Goal: Information Seeking & Learning: Learn about a topic

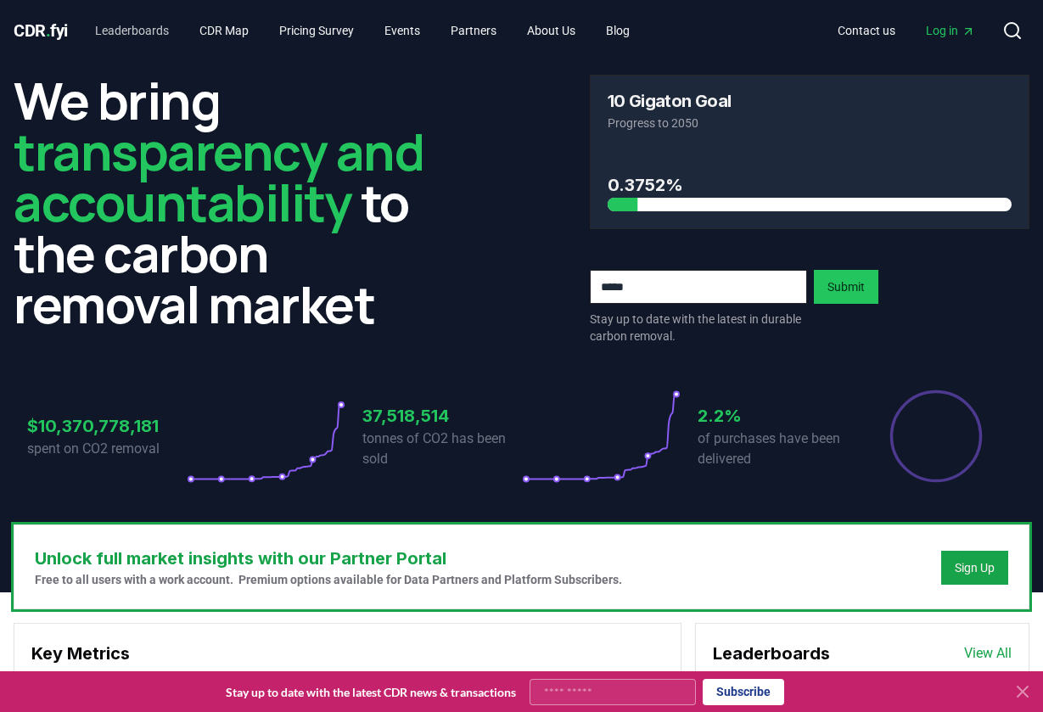
click at [127, 30] on link "Leaderboards" at bounding box center [131, 30] width 101 height 31
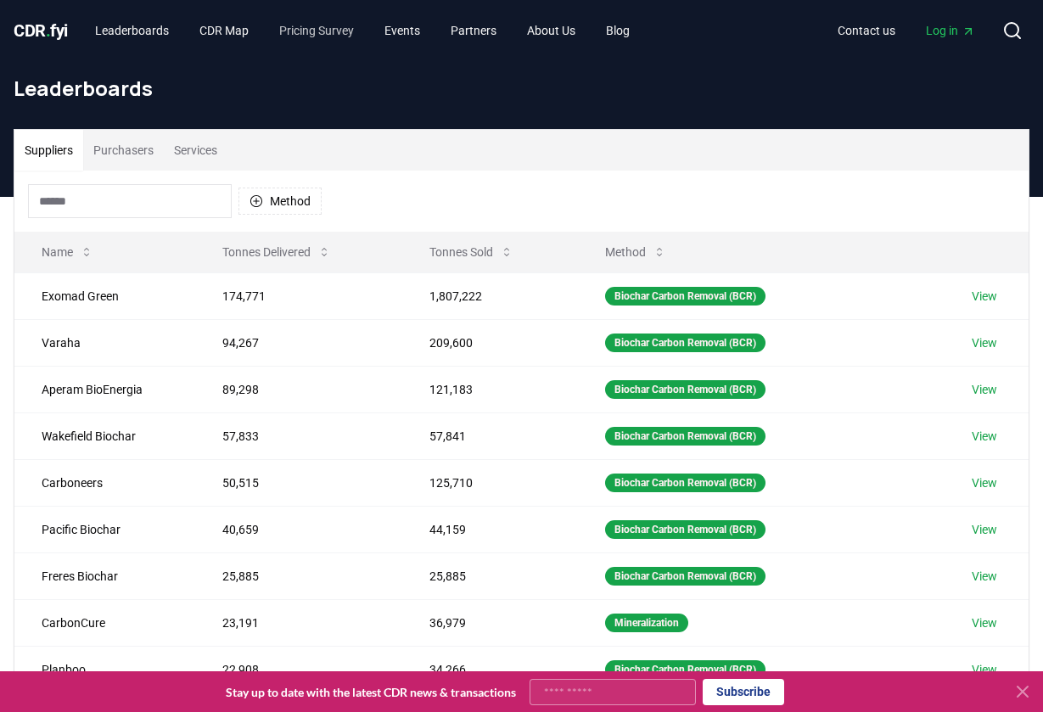
click at [346, 25] on link "Pricing Survey" at bounding box center [317, 30] width 102 height 31
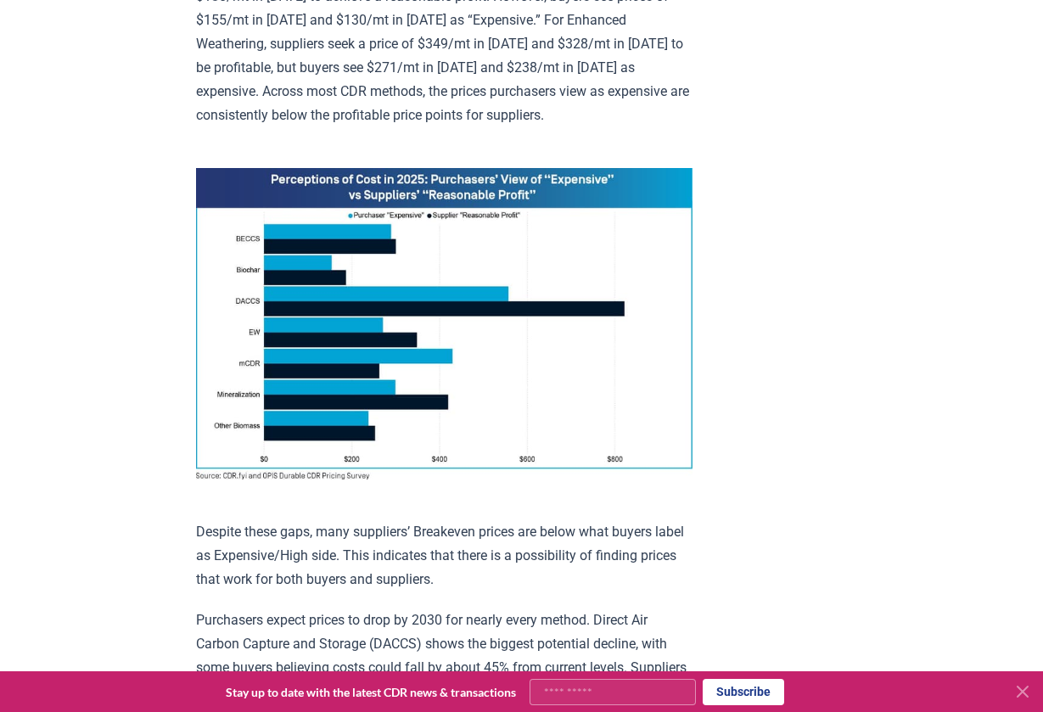
scroll to position [1311, 0]
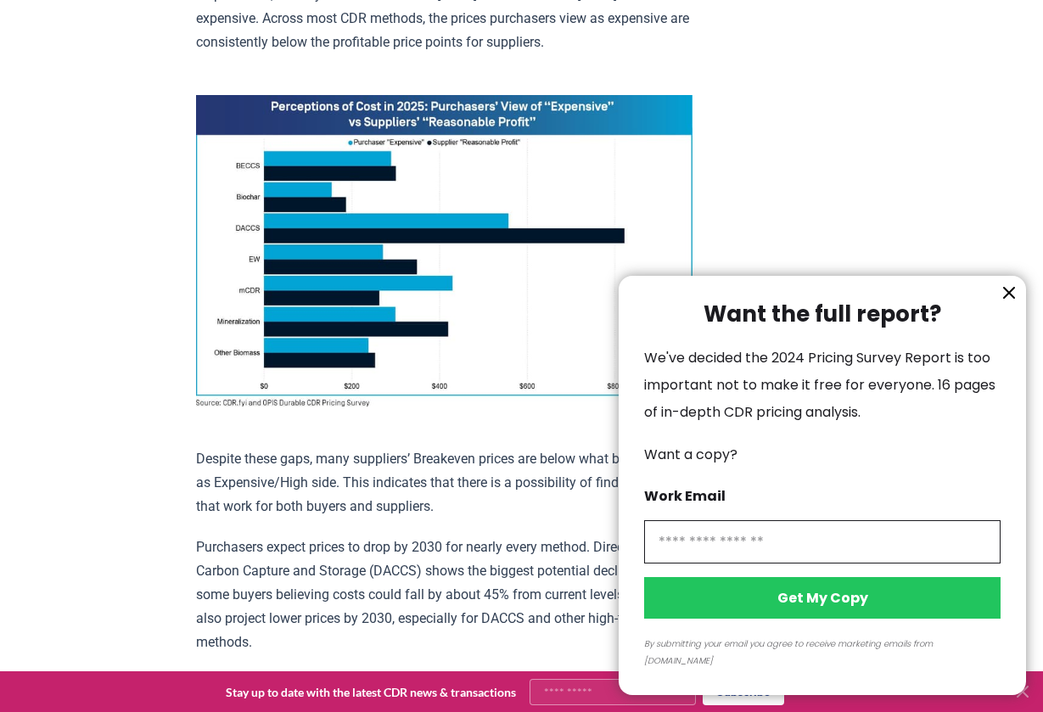
click at [1007, 303] on icon "information" at bounding box center [1009, 293] width 20 height 20
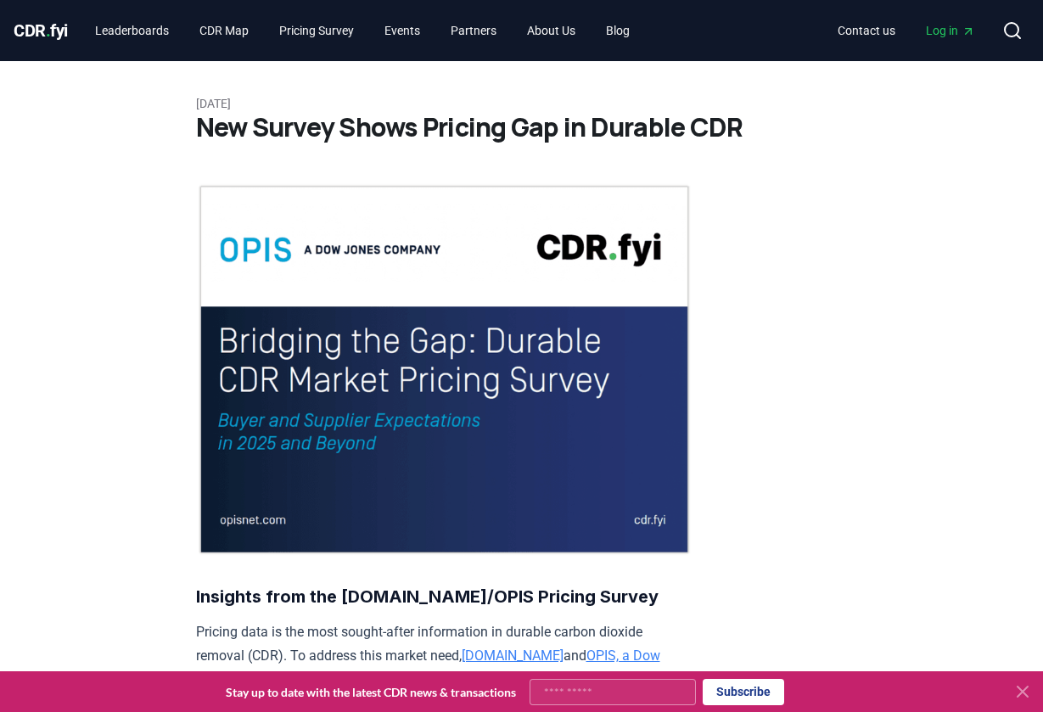
scroll to position [0, 0]
click at [132, 26] on link "Leaderboards" at bounding box center [131, 30] width 101 height 31
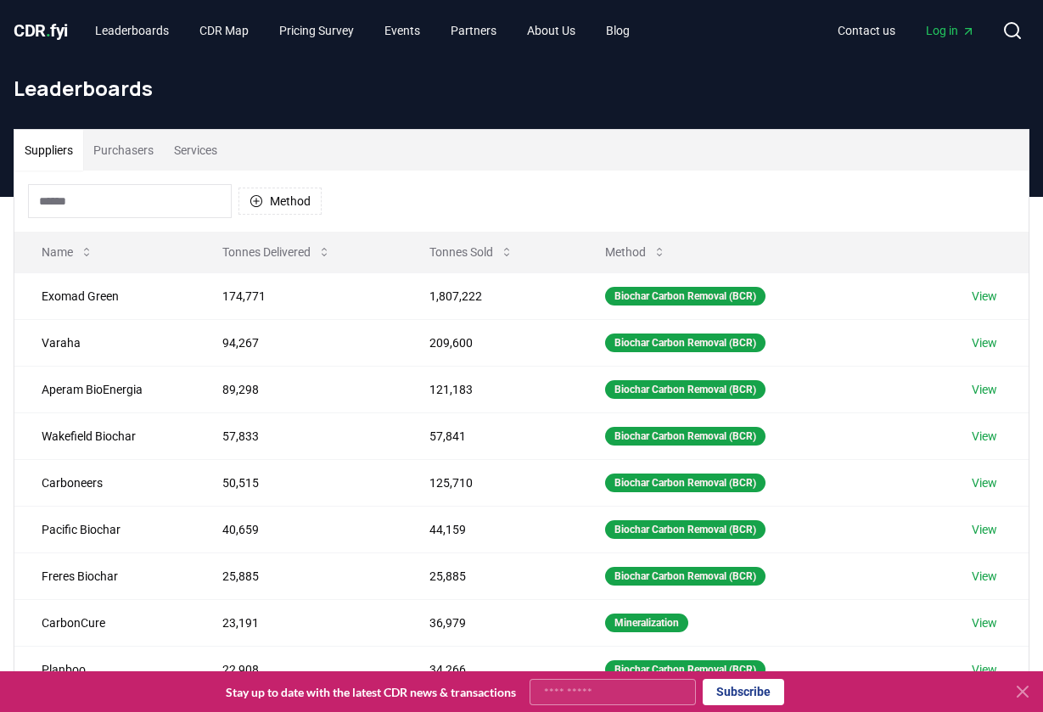
click at [134, 213] on input at bounding box center [130, 201] width 204 height 34
click at [298, 201] on button "Method" at bounding box center [280, 201] width 83 height 27
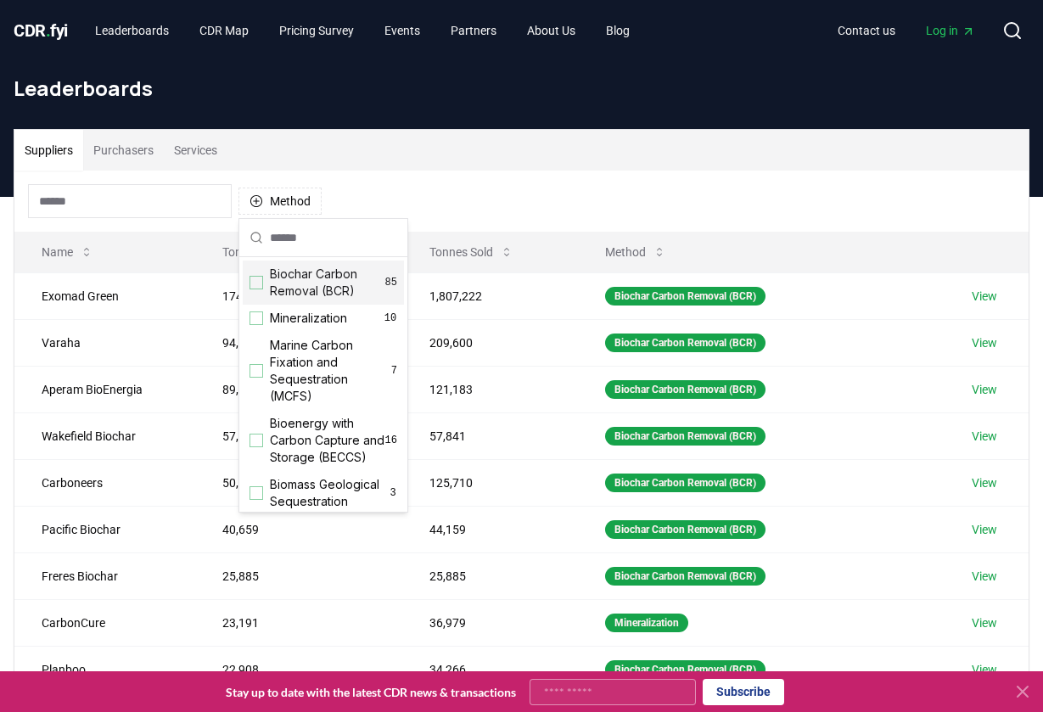
click at [303, 284] on span "Biochar Carbon Removal (BCR)" at bounding box center [327, 283] width 115 height 34
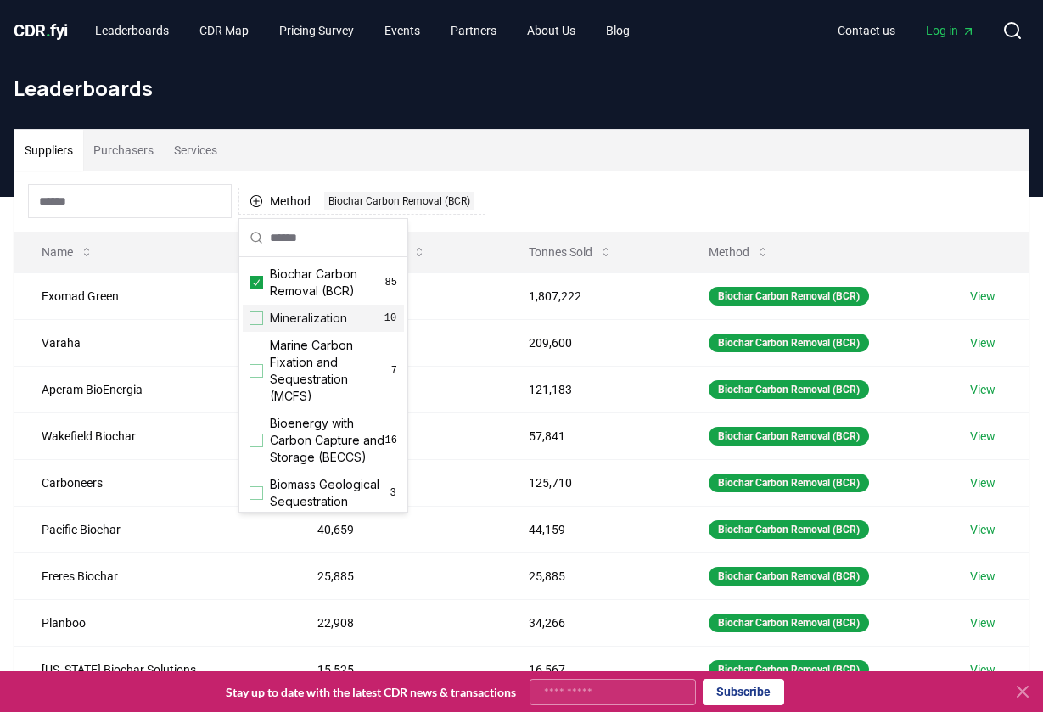
click at [569, 210] on div "Method 1 Biochar Carbon Removal (BCR)" at bounding box center [521, 201] width 1014 height 61
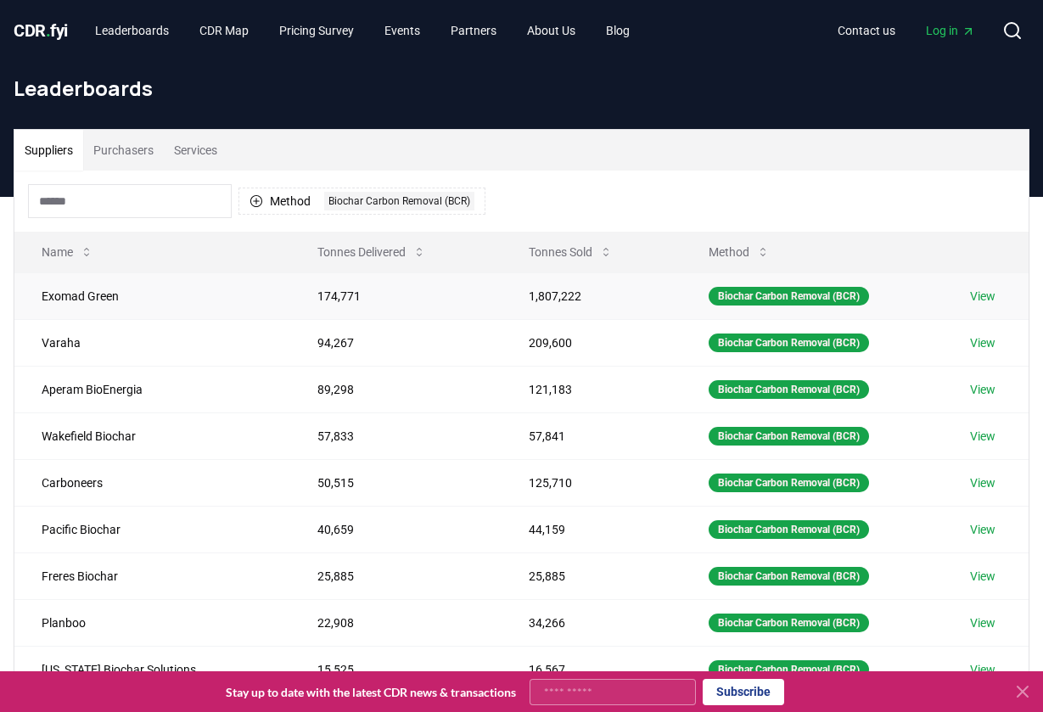
click at [980, 290] on link "View" at bounding box center [982, 296] width 25 height 17
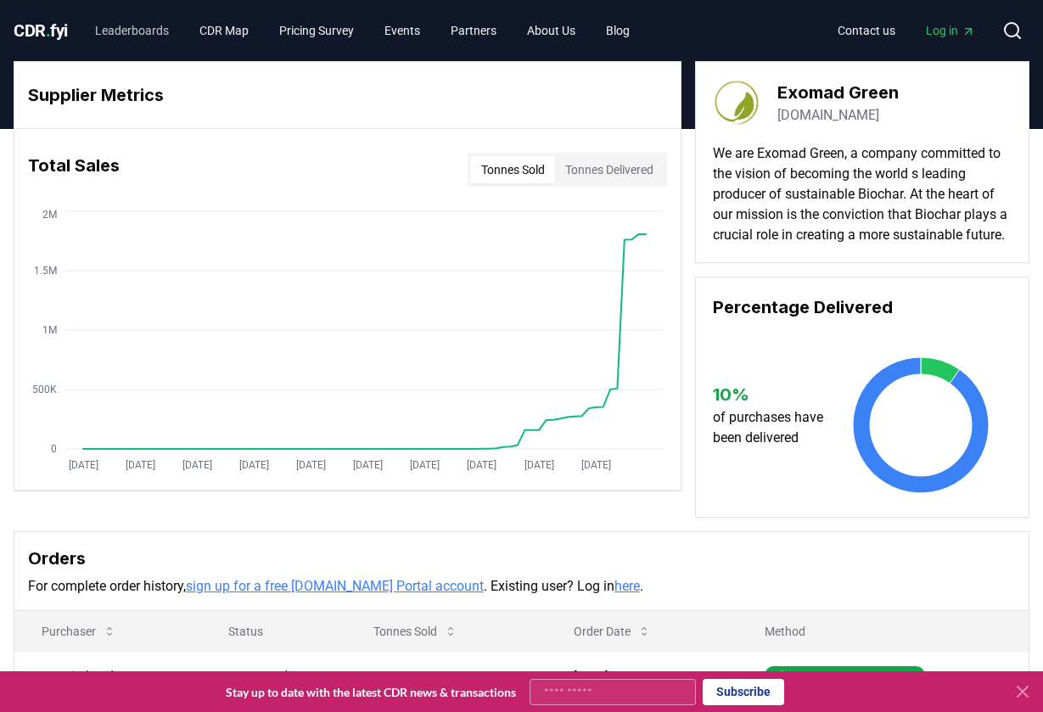
click at [142, 29] on link "Leaderboards" at bounding box center [131, 30] width 101 height 31
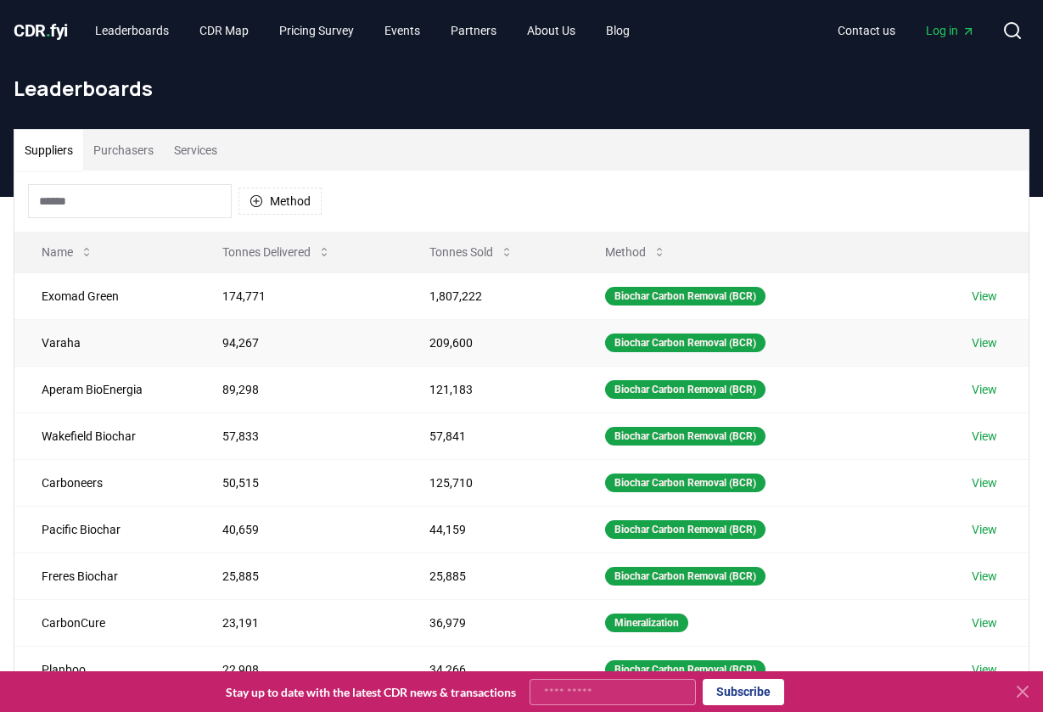
click at [991, 343] on link "View" at bounding box center [984, 342] width 25 height 17
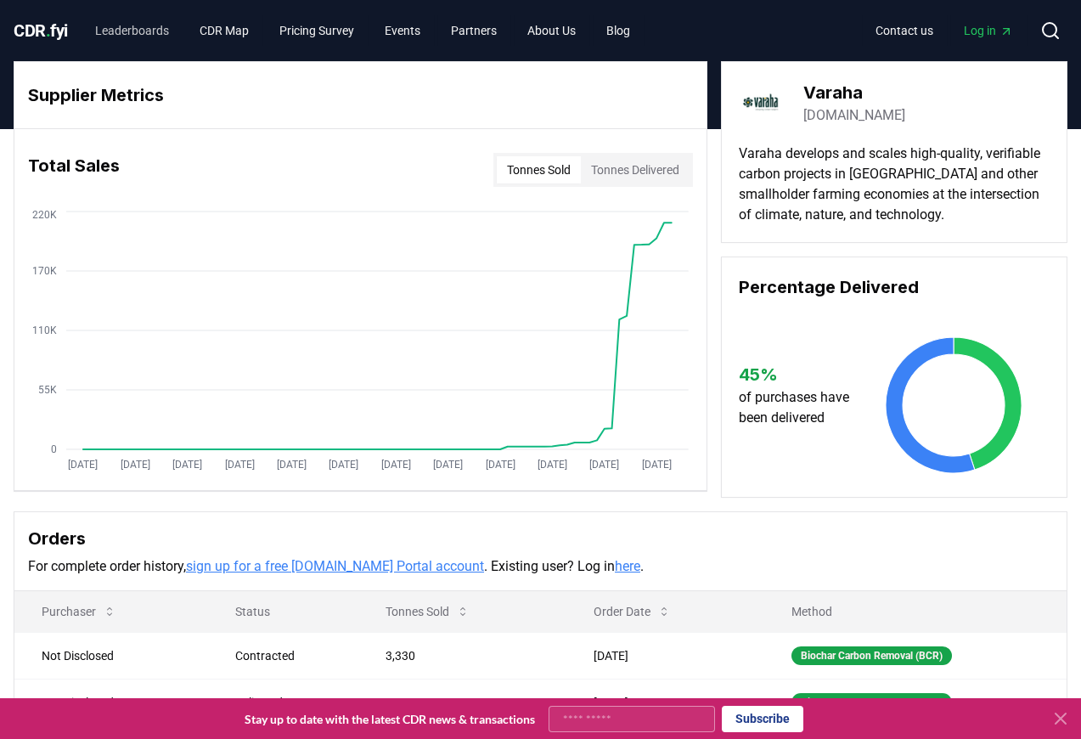
click at [160, 25] on link "Leaderboards" at bounding box center [131, 30] width 101 height 31
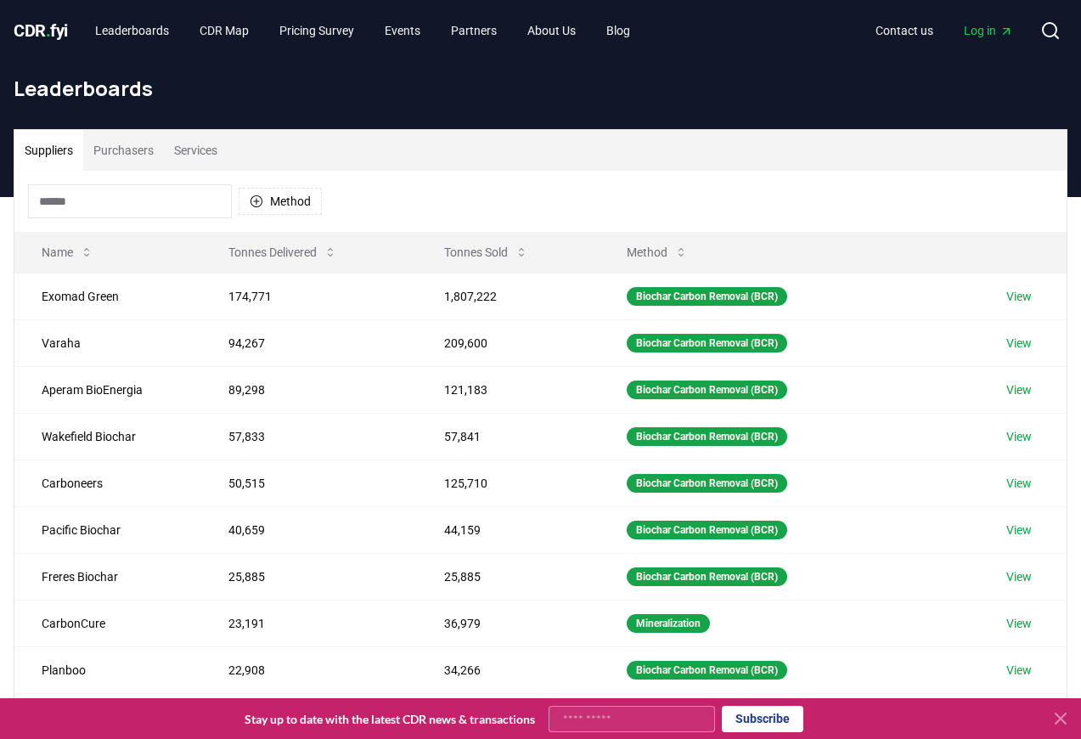
click at [132, 152] on button "Purchasers" at bounding box center [123, 150] width 81 height 41
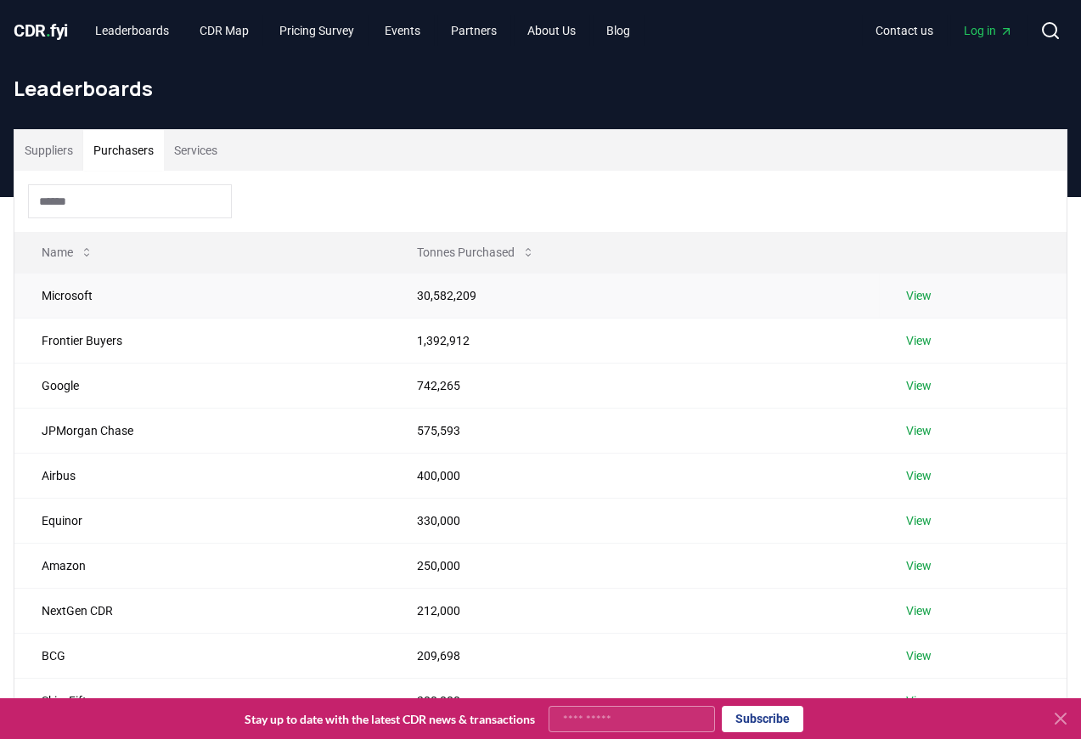
click at [917, 293] on link "View" at bounding box center [918, 295] width 25 height 17
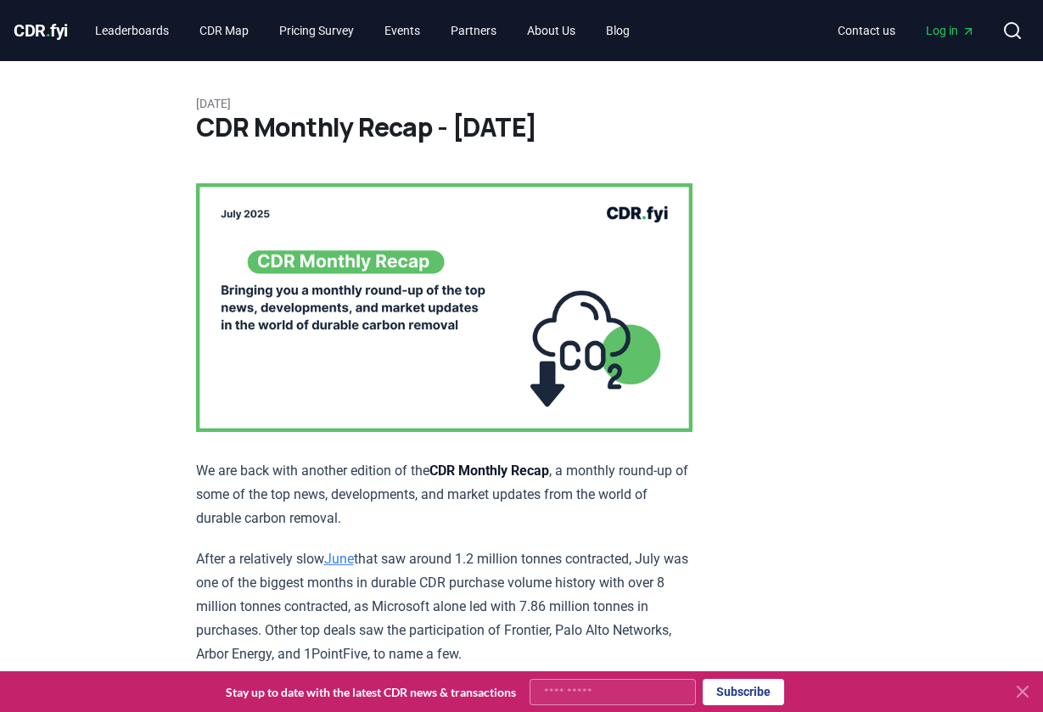
click at [1025, 693] on icon at bounding box center [1023, 692] width 20 height 20
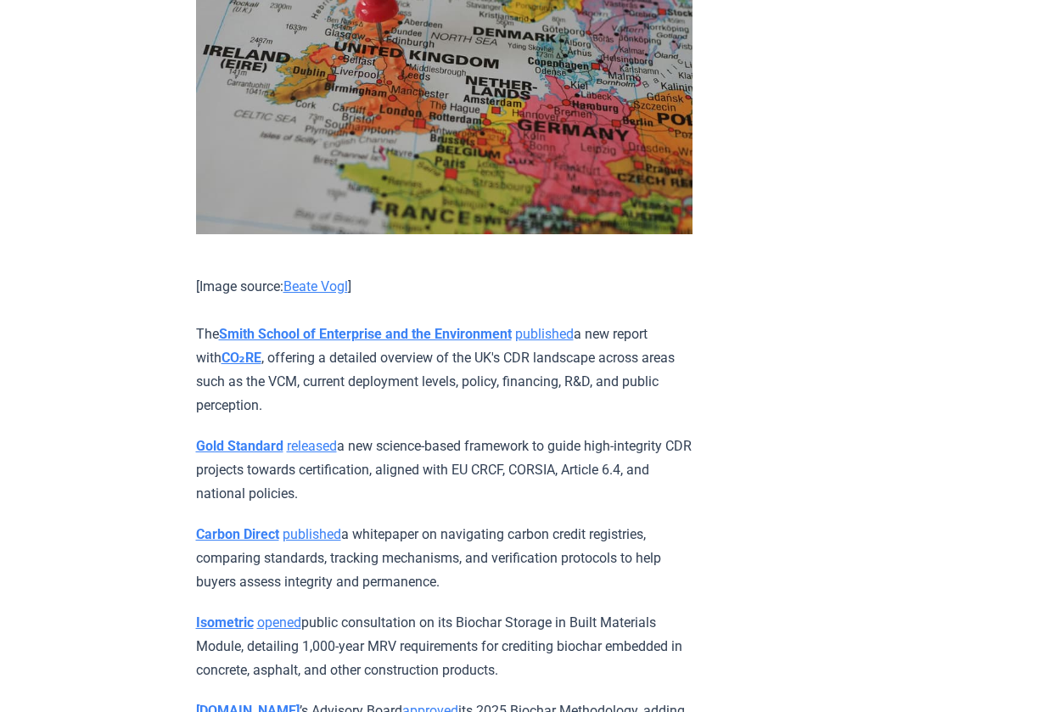
scroll to position [6541, 0]
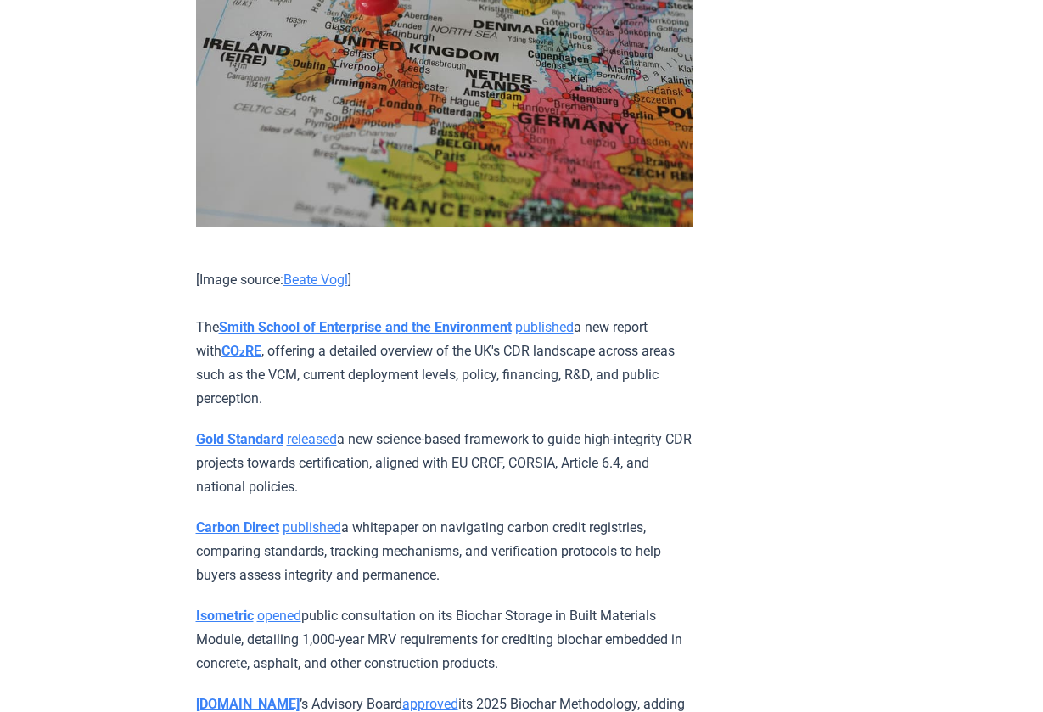
click at [222, 343] on strong "CO₂RE" at bounding box center [242, 351] width 40 height 16
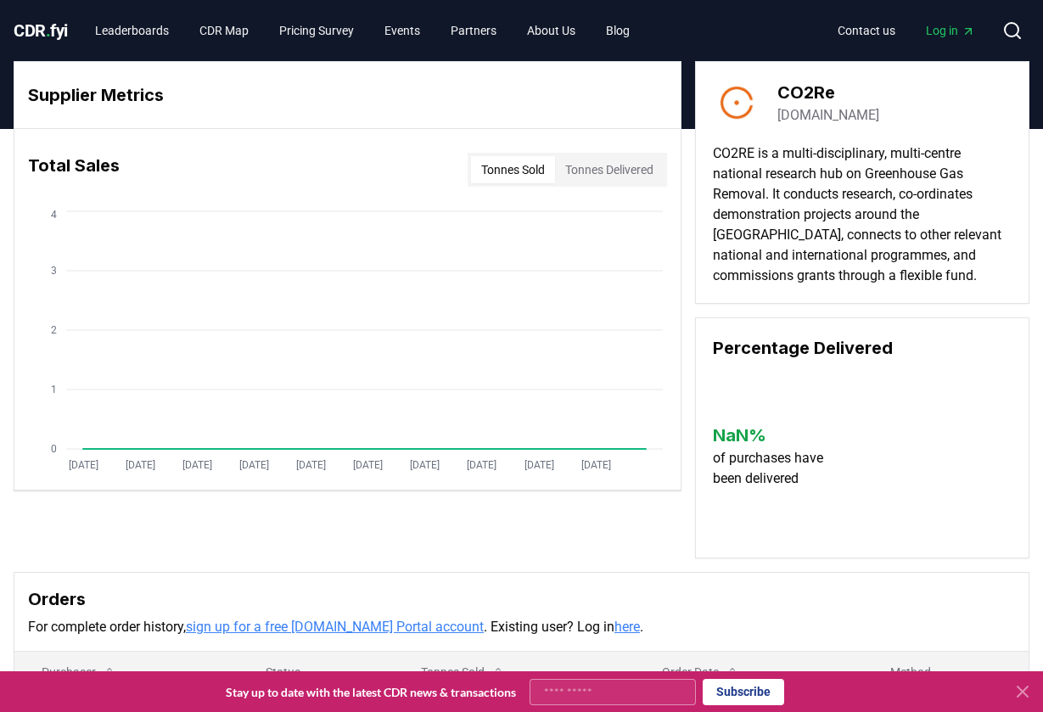
click at [789, 124] on link "[DOMAIN_NAME]" at bounding box center [829, 115] width 102 height 20
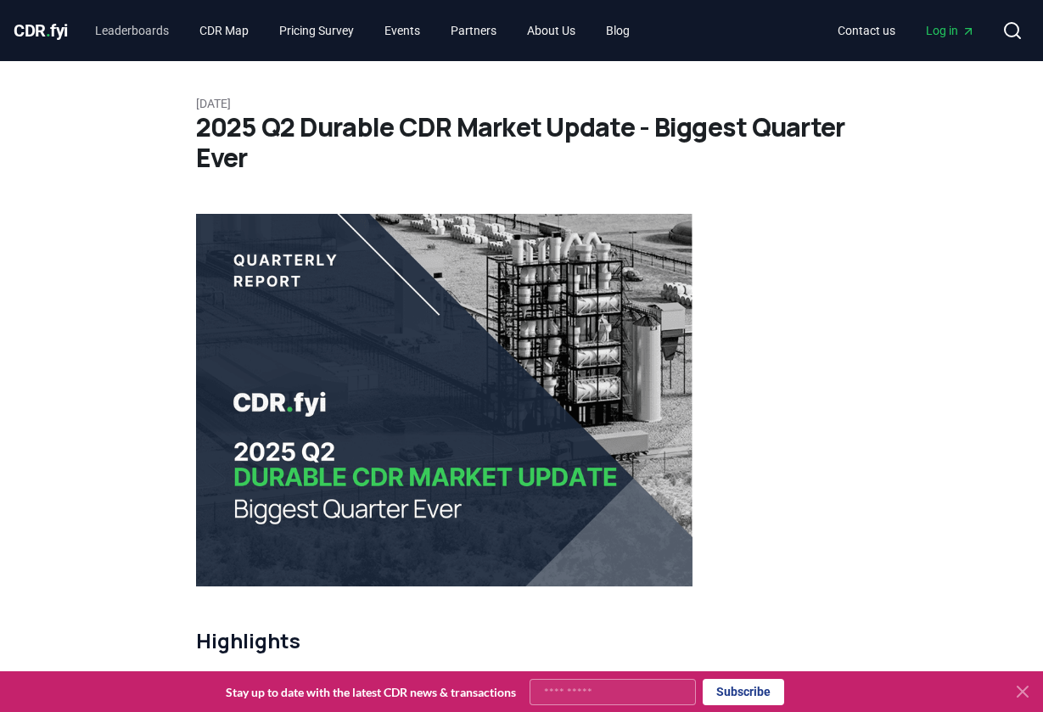
click at [138, 20] on link "Leaderboards" at bounding box center [131, 30] width 101 height 31
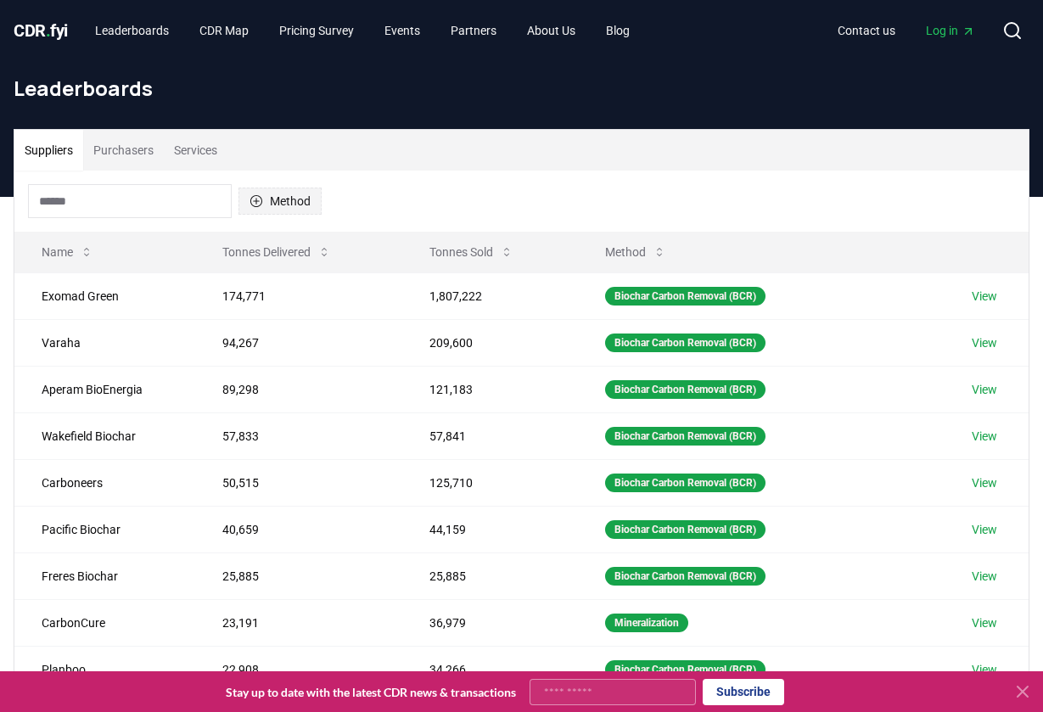
click at [280, 194] on button "Method" at bounding box center [280, 201] width 83 height 27
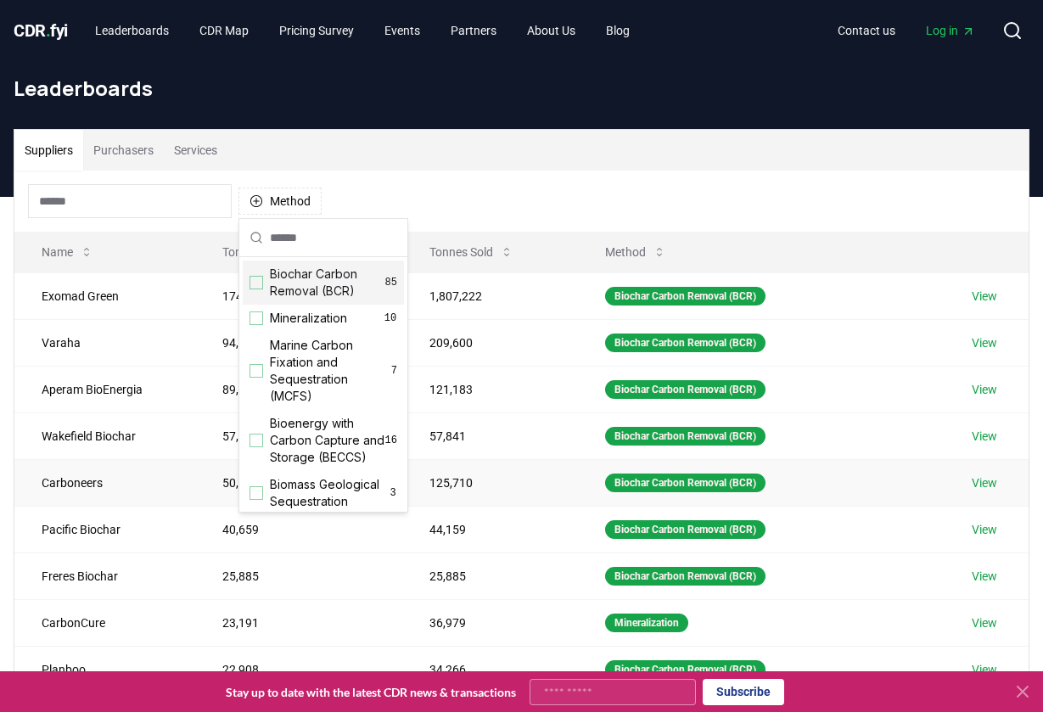
click at [97, 477] on td "Carboneers" at bounding box center [104, 482] width 181 height 47
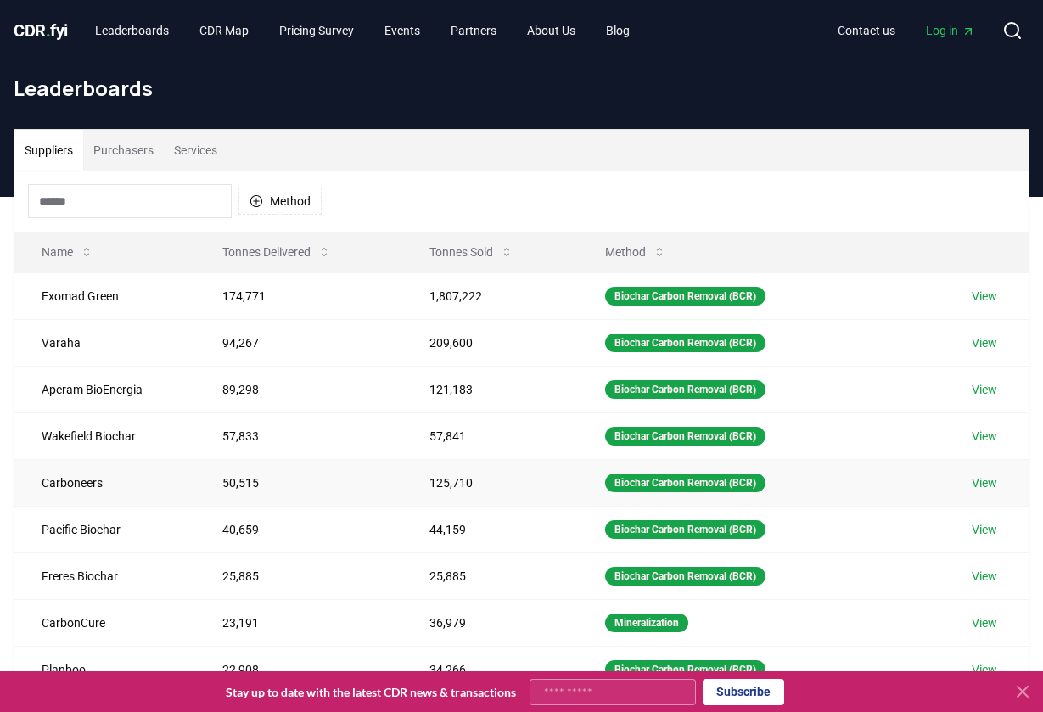
click at [990, 480] on link "View" at bounding box center [984, 483] width 25 height 17
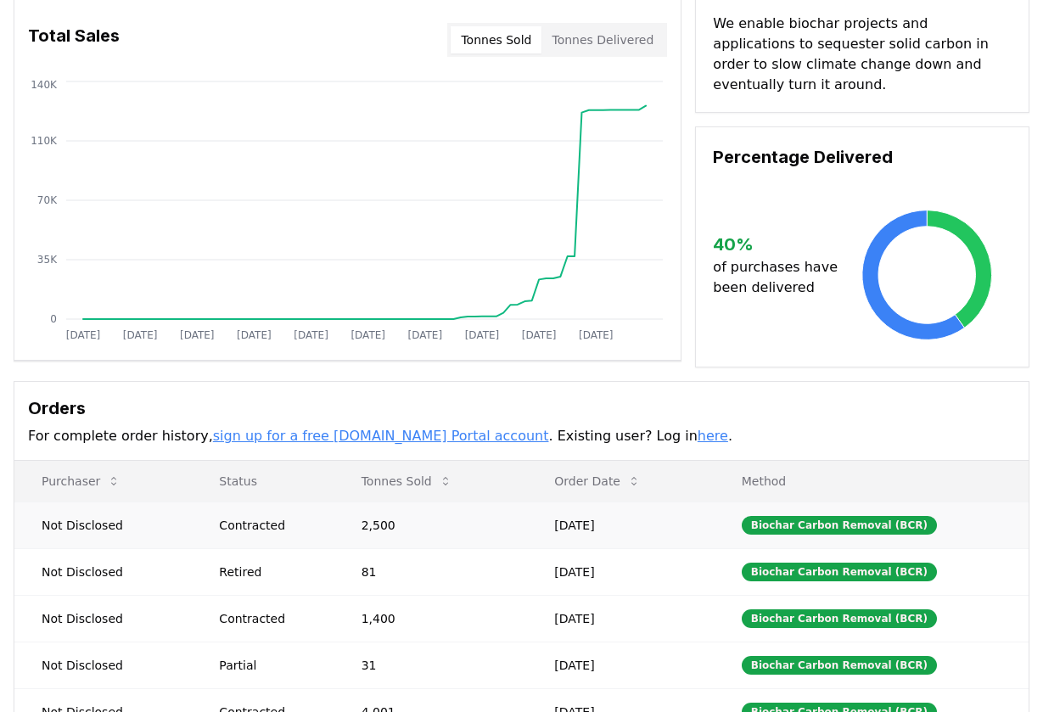
scroll to position [132, 0]
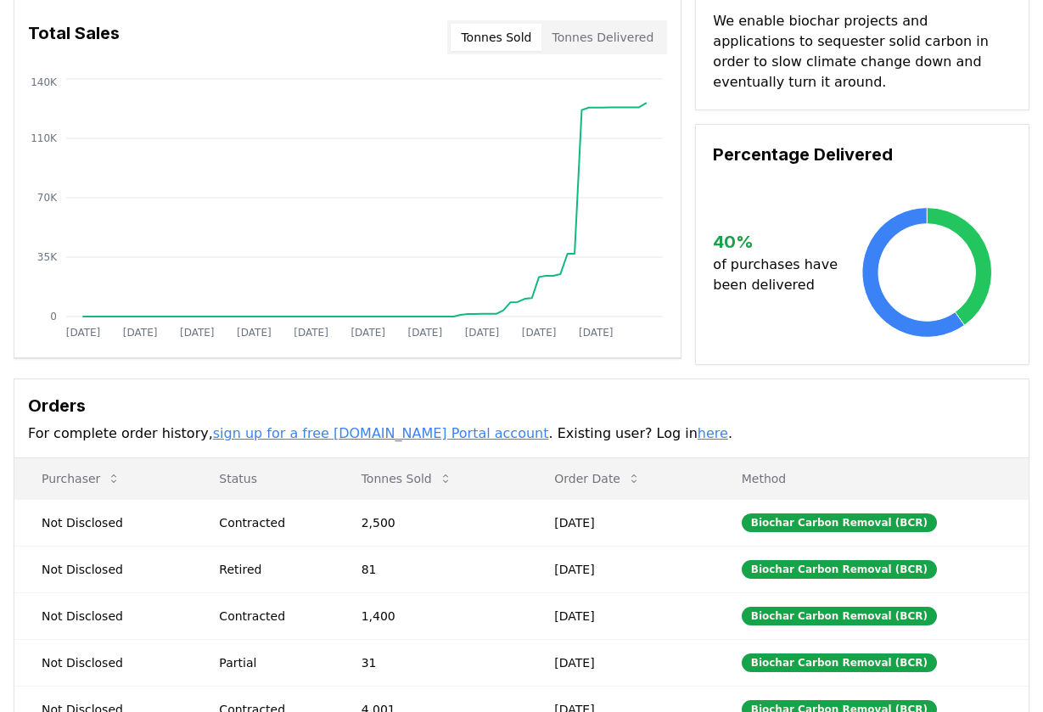
click at [356, 429] on link "sign up for a free [DOMAIN_NAME] Portal account" at bounding box center [381, 433] width 336 height 16
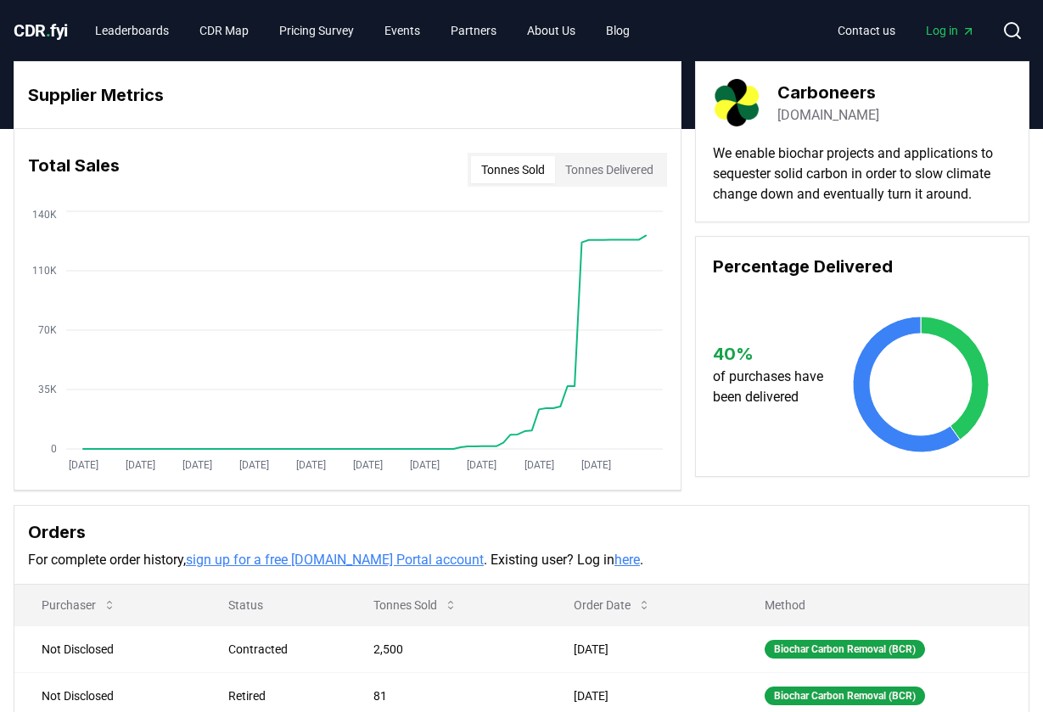
scroll to position [0, 0]
click at [946, 31] on span "Log in" at bounding box center [950, 30] width 49 height 17
click at [1011, 31] on icon at bounding box center [1013, 30] width 20 height 20
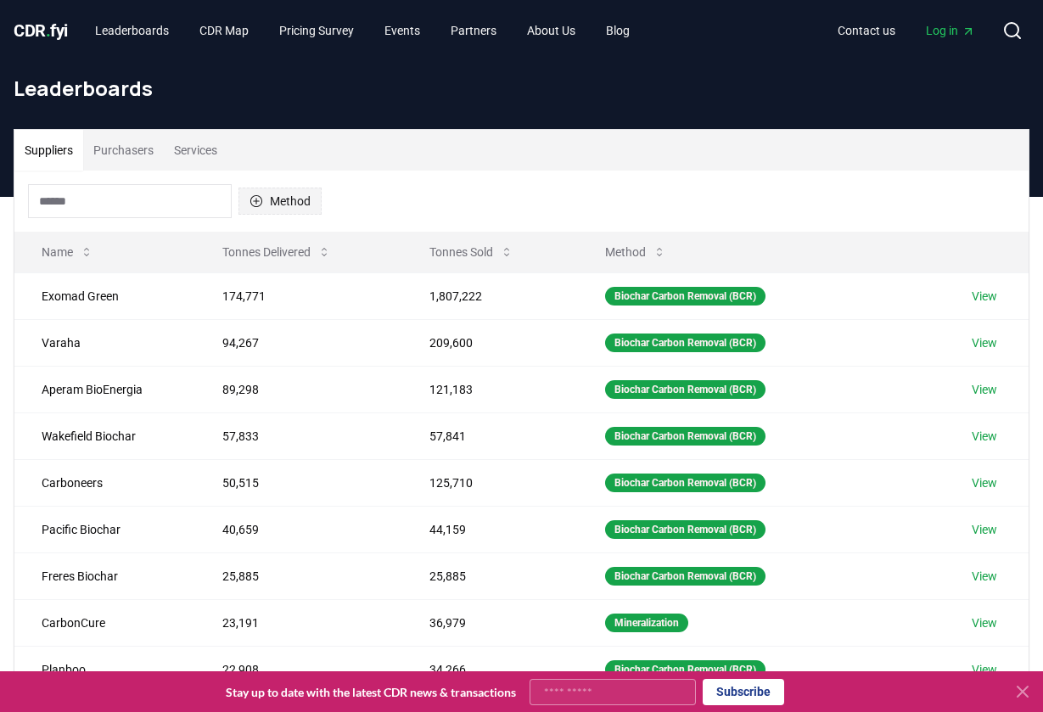
click at [305, 199] on button "Method" at bounding box center [280, 201] width 83 height 27
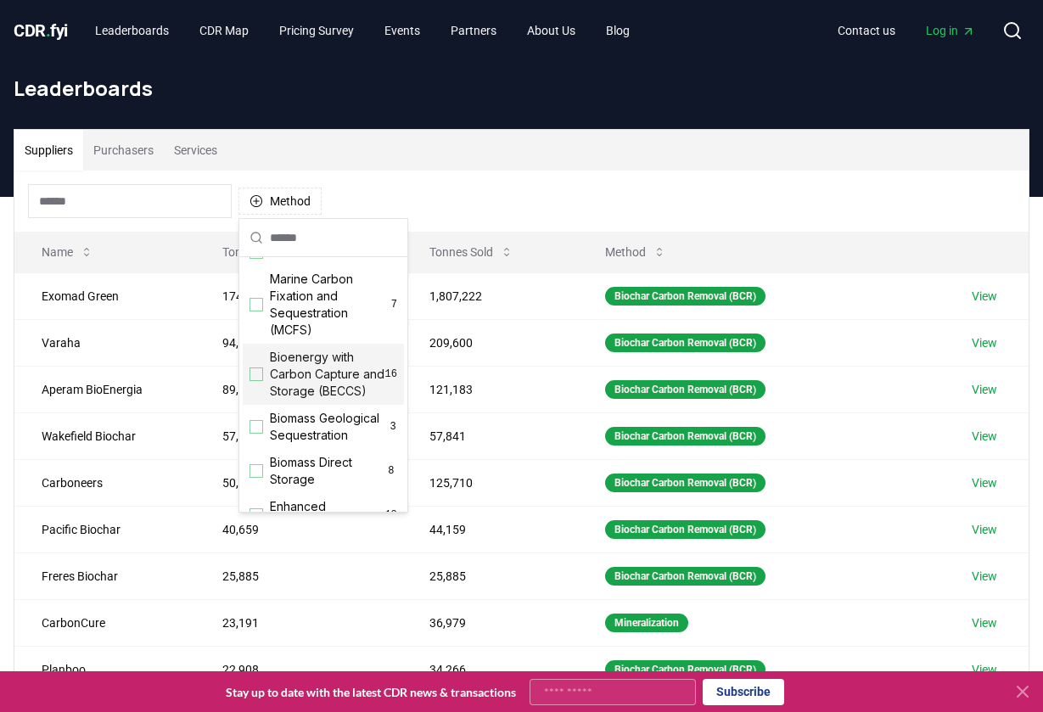
scroll to position [83, 0]
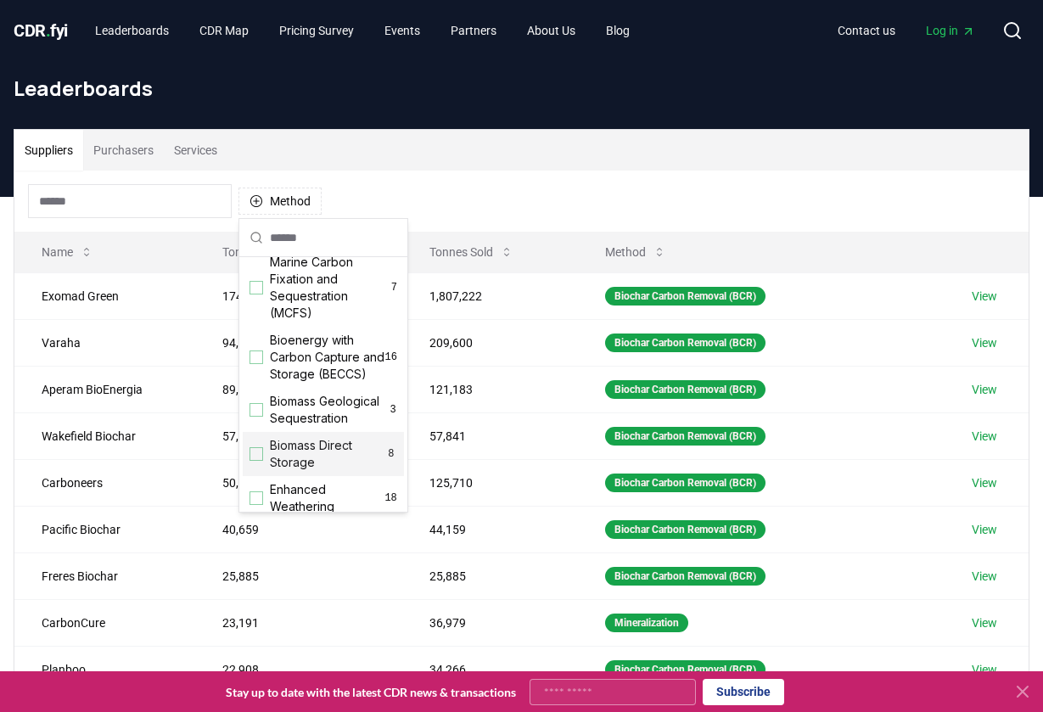
click at [313, 457] on span "Biomass Direct Storage" at bounding box center [327, 454] width 115 height 34
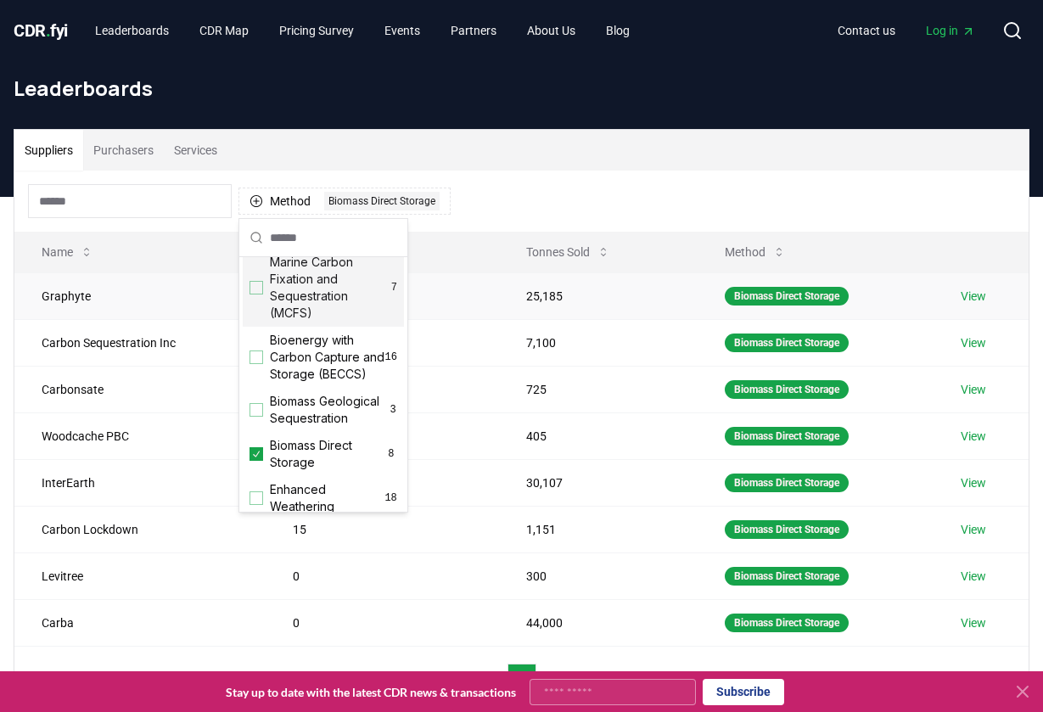
click at [972, 296] on link "View" at bounding box center [973, 296] width 25 height 17
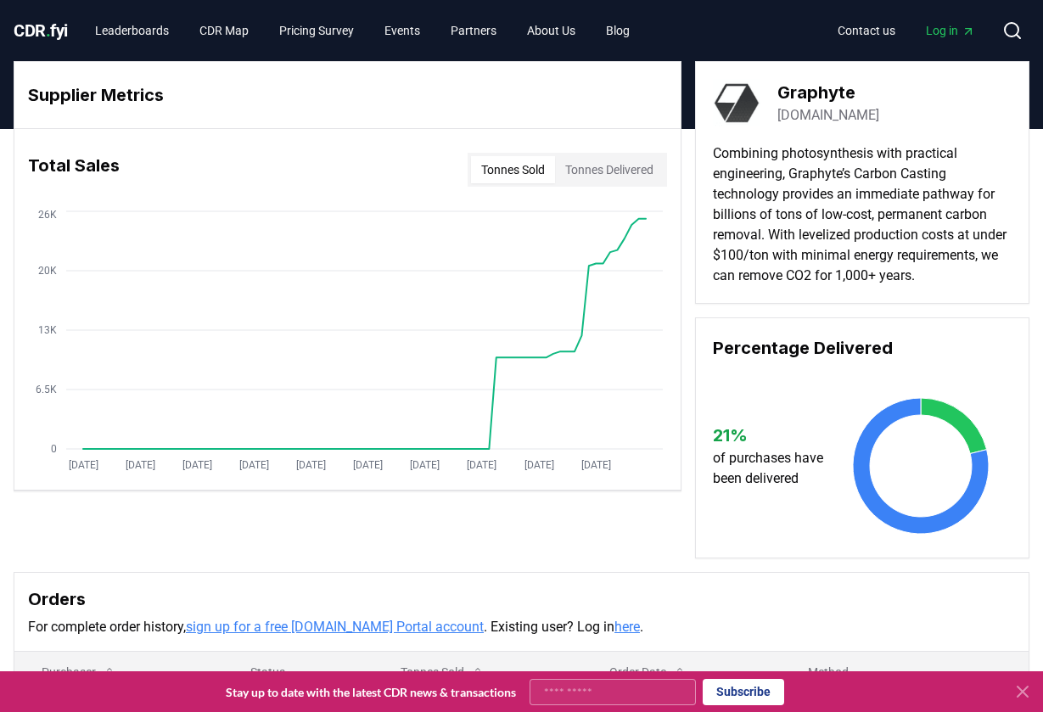
click at [812, 117] on link "[DOMAIN_NAME]" at bounding box center [829, 115] width 102 height 20
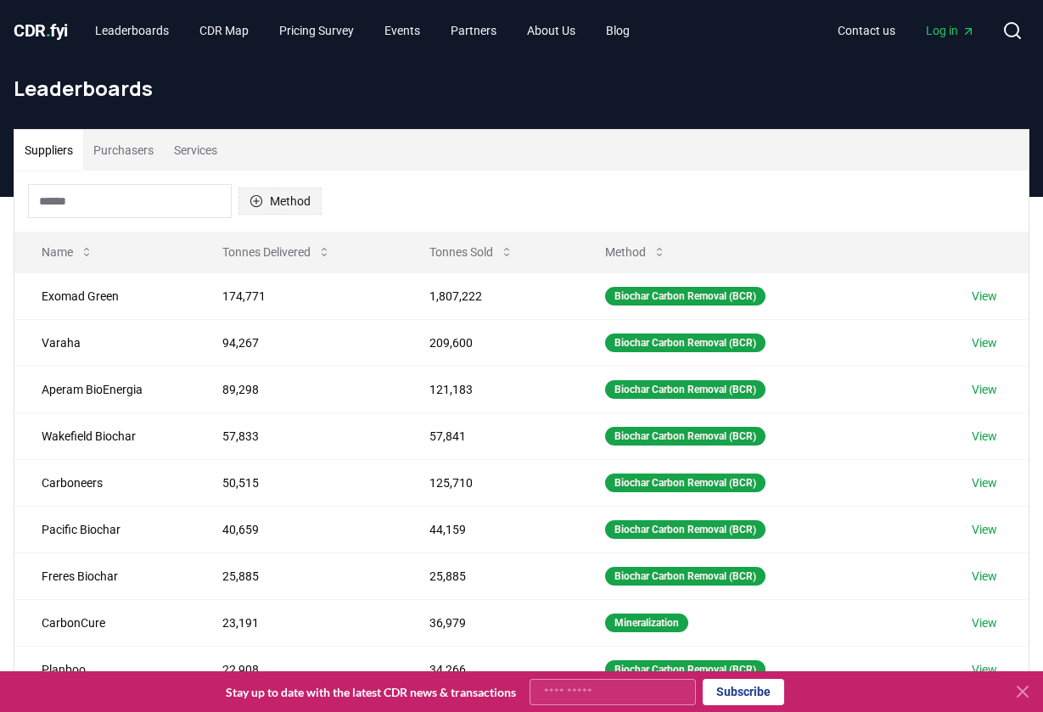
click at [285, 194] on button "Method" at bounding box center [280, 201] width 83 height 27
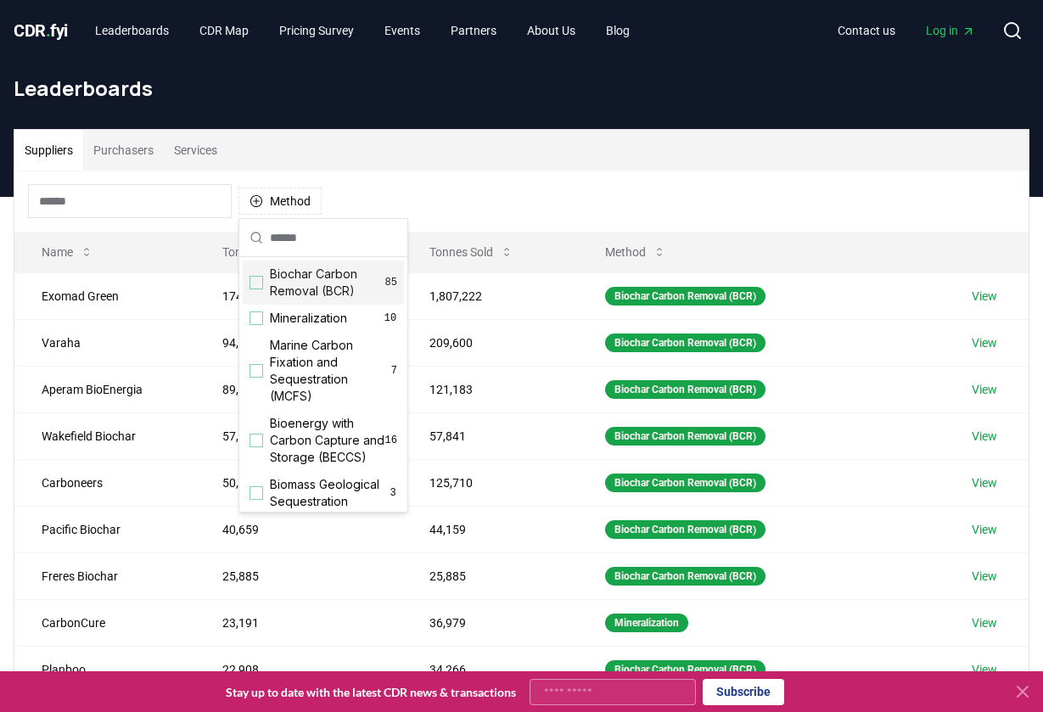
type input "*"
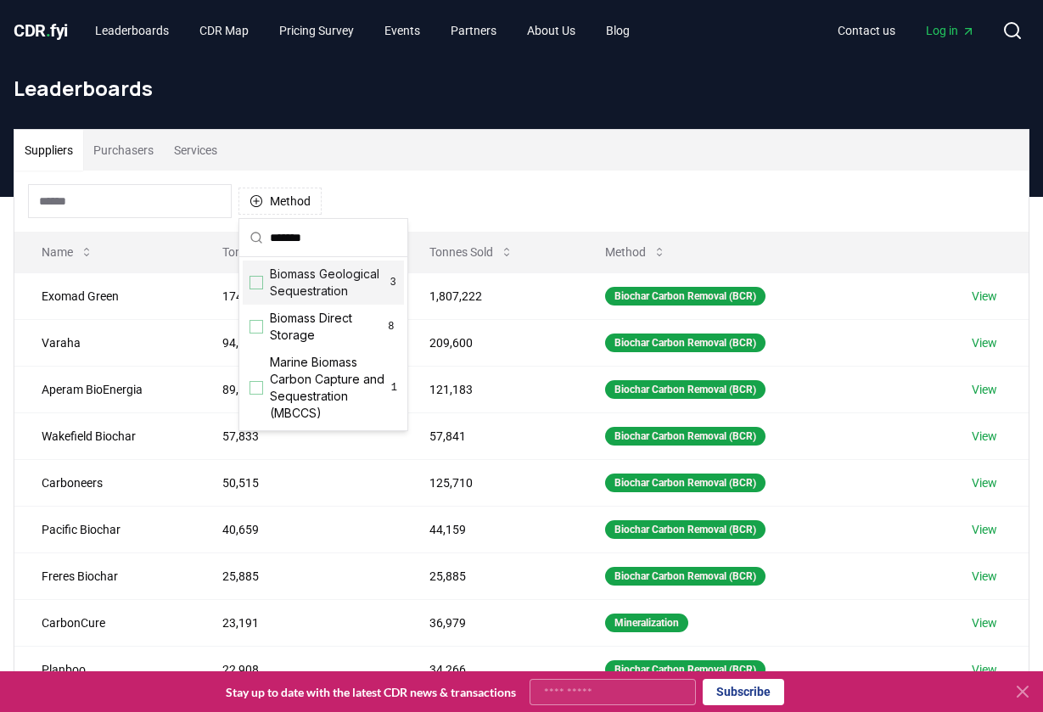
type input "*******"
click at [253, 282] on div "Suggestions" at bounding box center [257, 283] width 14 height 14
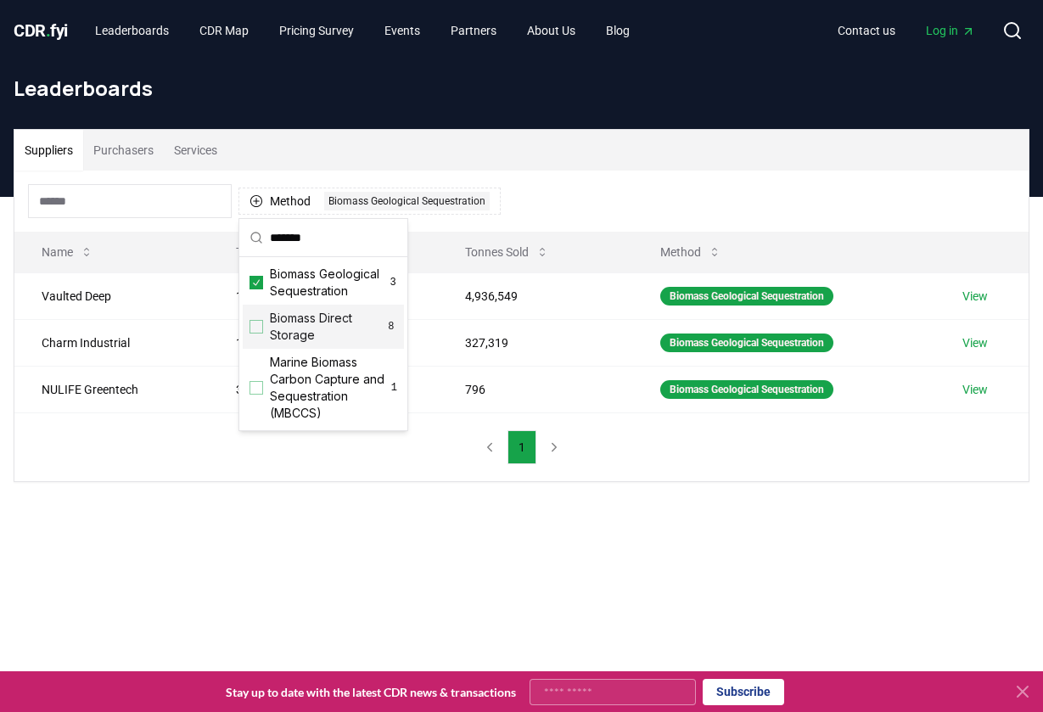
click at [260, 330] on div "Suggestions" at bounding box center [257, 327] width 14 height 14
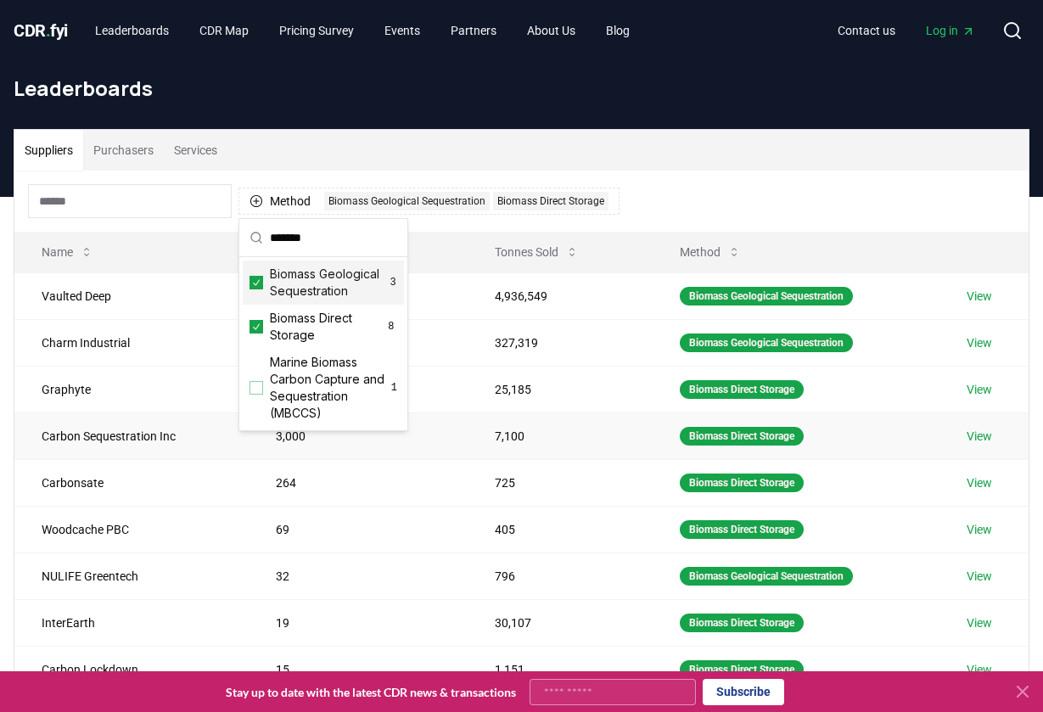
click at [990, 436] on link "View" at bounding box center [979, 436] width 25 height 17
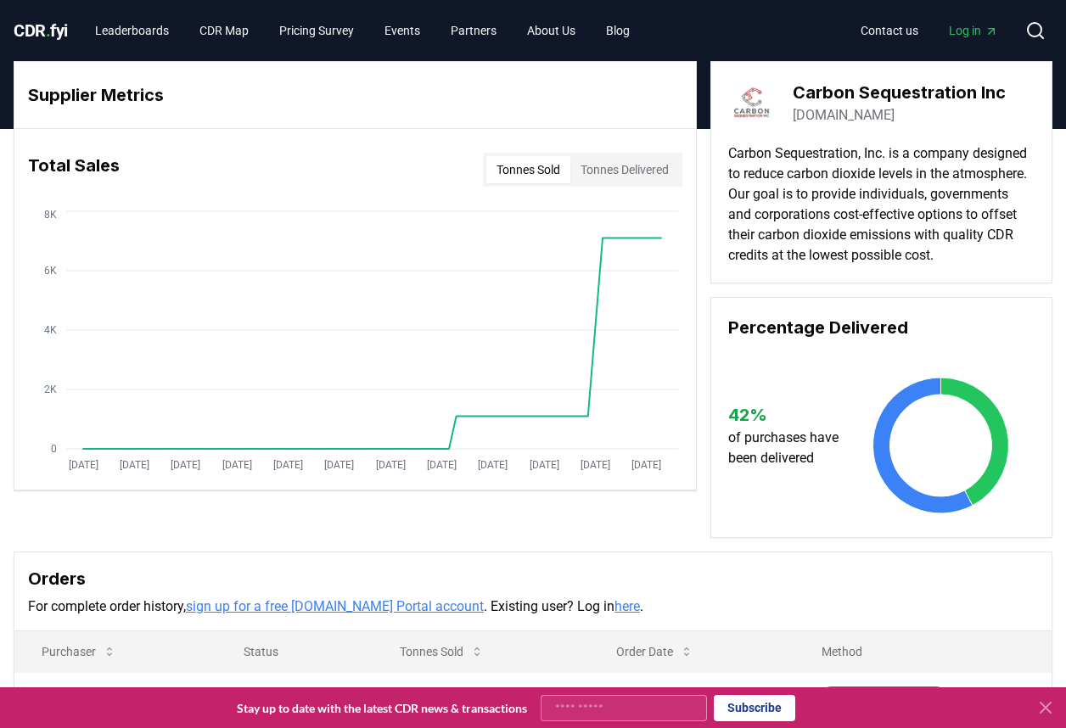
click at [842, 107] on link "[DOMAIN_NAME]" at bounding box center [844, 115] width 102 height 20
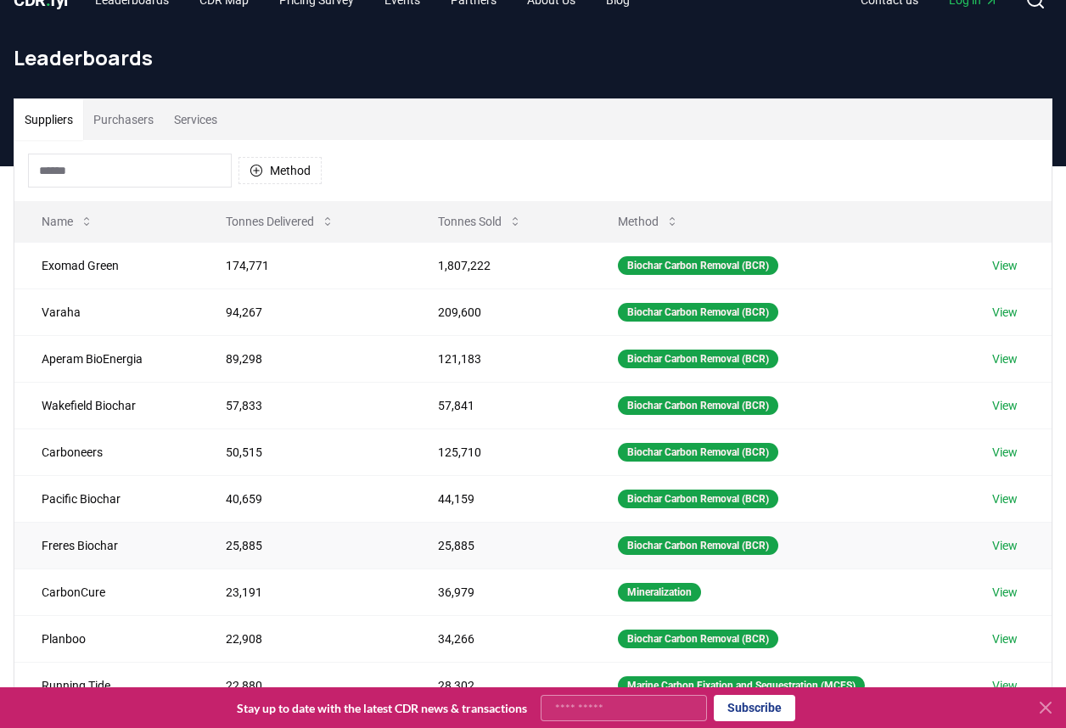
scroll to position [15, 0]
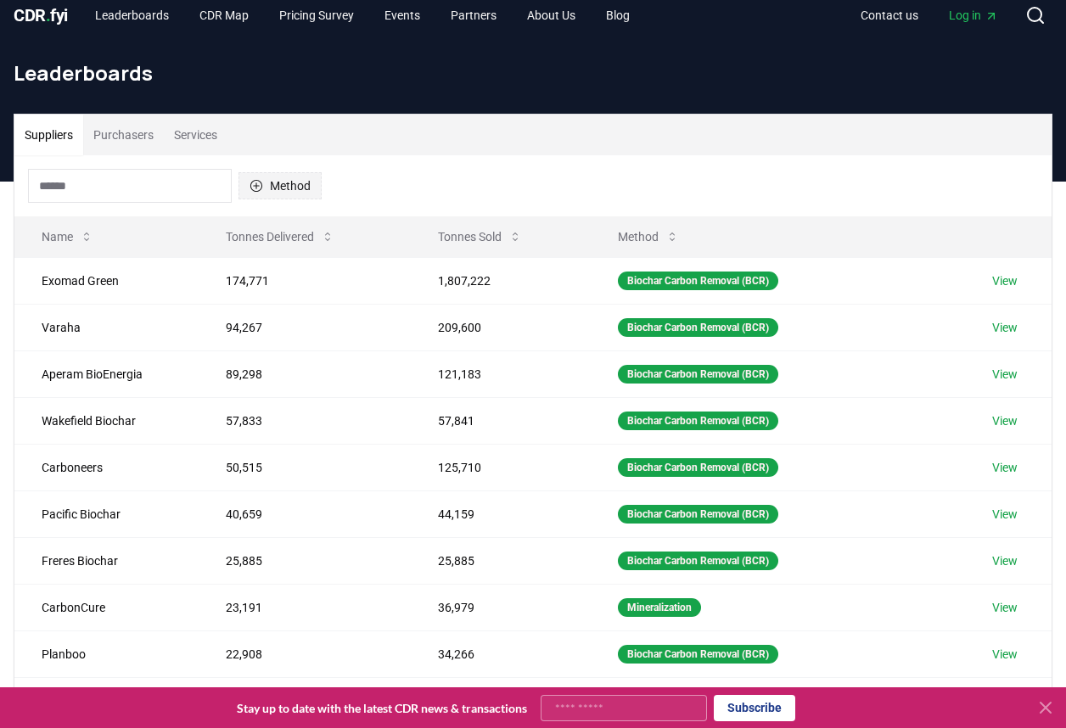
click at [273, 185] on button "Method" at bounding box center [280, 185] width 83 height 27
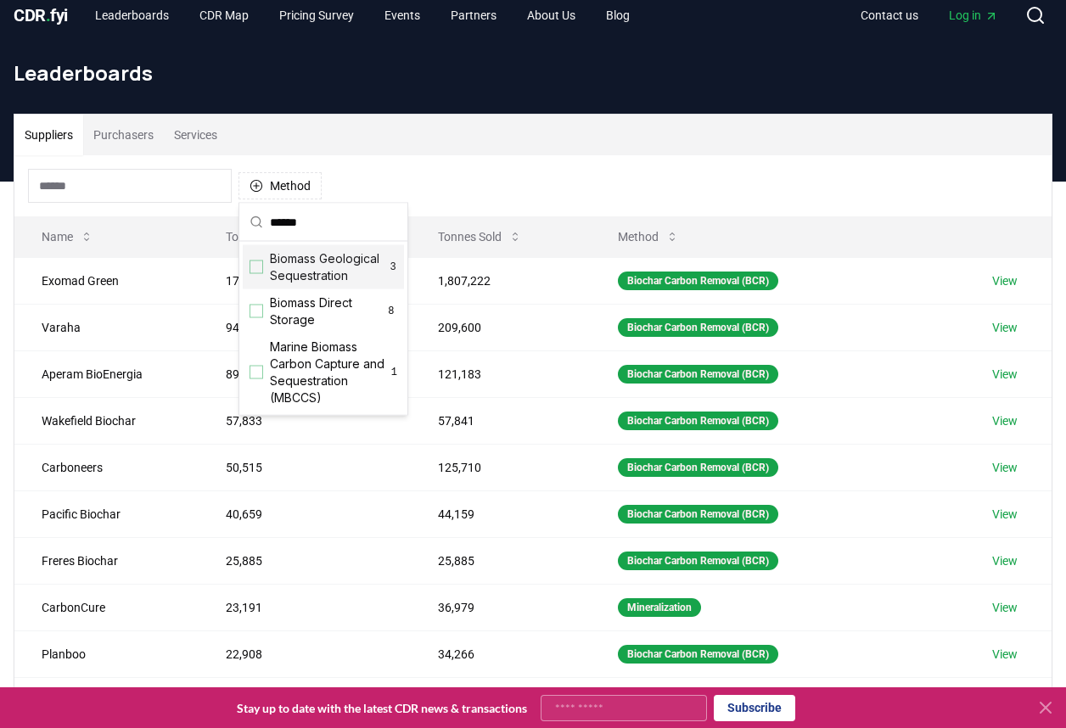
type input "******"
click at [331, 273] on span "Biomass Geological Sequestration" at bounding box center [329, 267] width 119 height 34
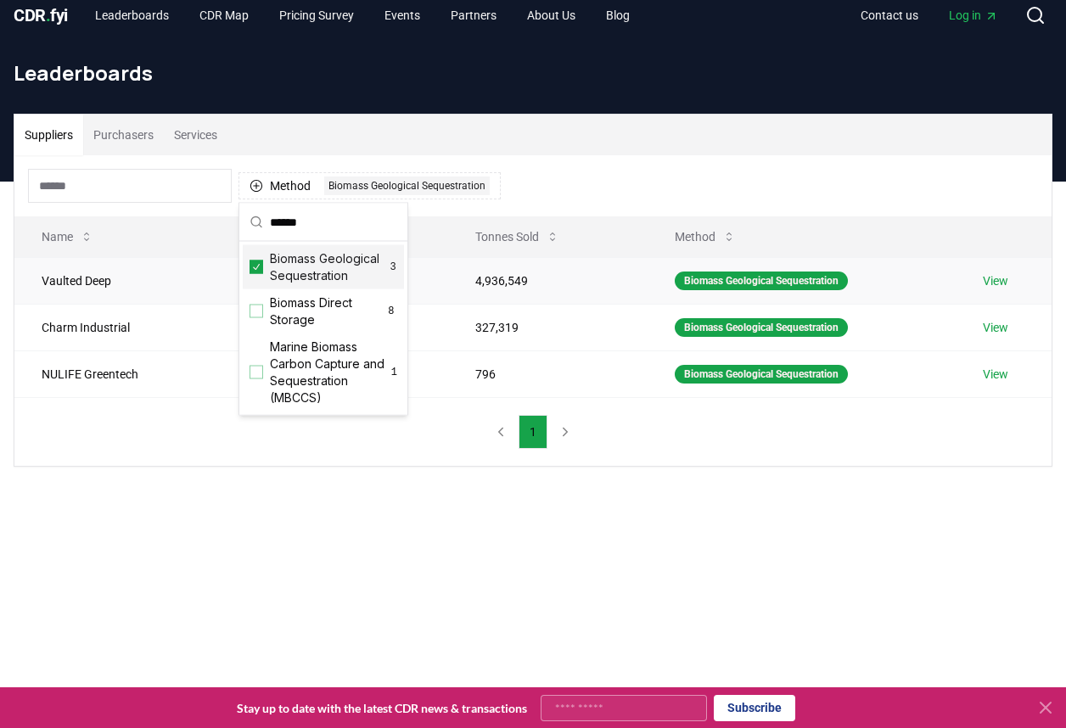
click at [1007, 278] on link "View" at bounding box center [995, 280] width 25 height 17
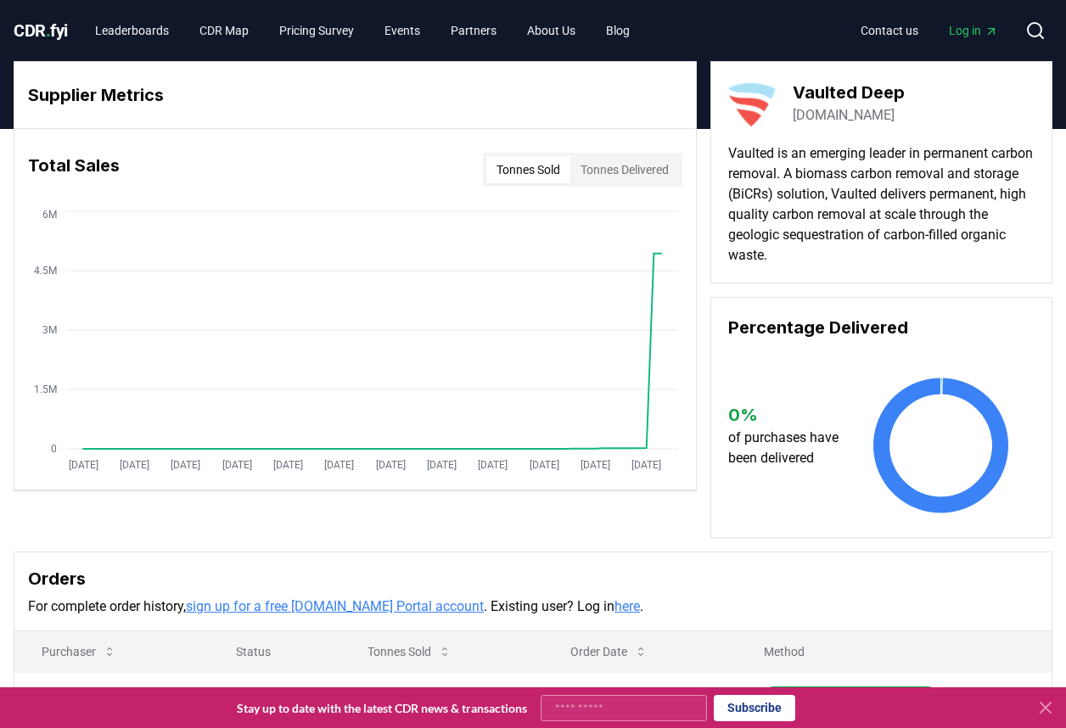
click at [850, 111] on link "[DOMAIN_NAME]" at bounding box center [844, 115] width 102 height 20
